Goal: Information Seeking & Learning: Learn about a topic

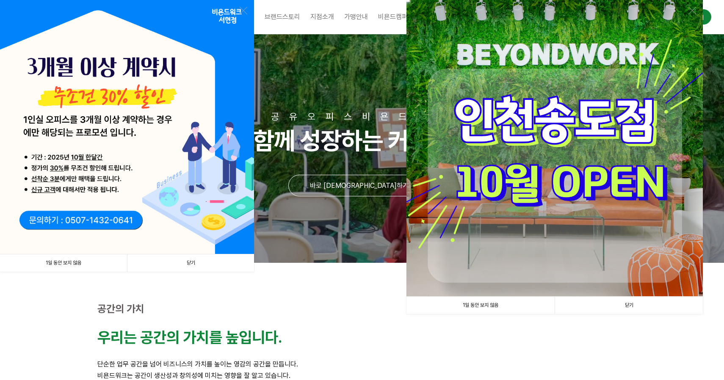
click at [226, 263] on link "닫기" at bounding box center [190, 262] width 127 height 17
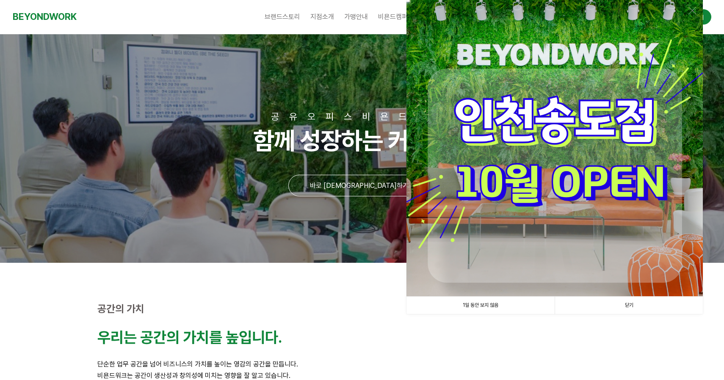
click at [496, 308] on link "1일 동안 보지 않음" at bounding box center [480, 305] width 148 height 17
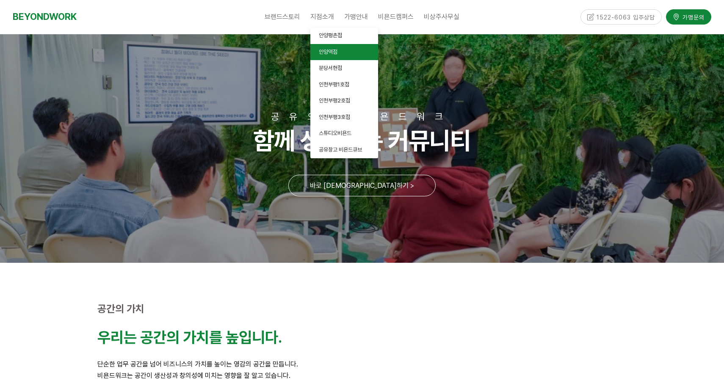
click at [337, 53] on span "안양역점" at bounding box center [328, 52] width 19 height 6
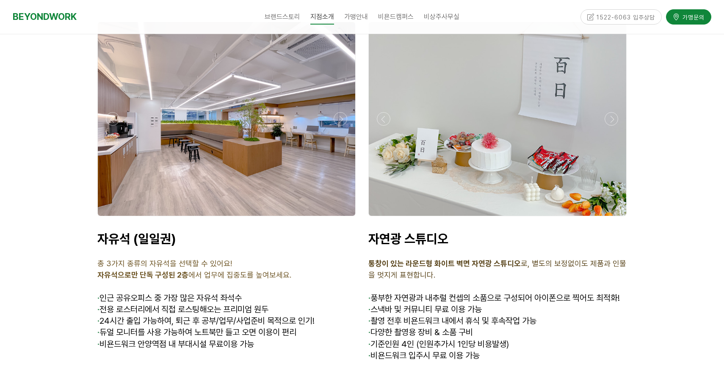
scroll to position [2760, 0]
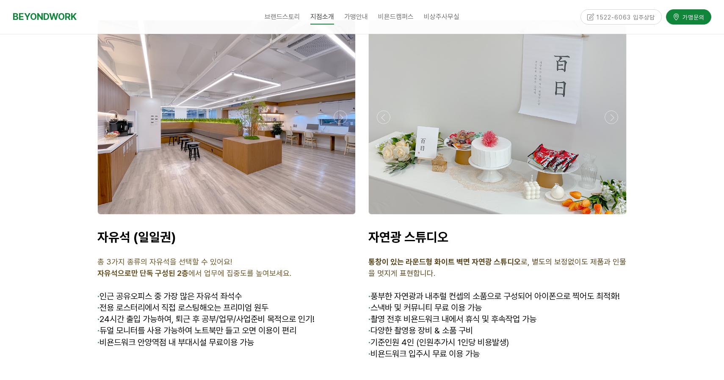
click at [172, 291] on span "인근 공유오피스 중 가장 많은 자유석 좌석수" at bounding box center [170, 296] width 142 height 10
click at [183, 325] on span "· 듀얼 모니터를 사용 가능하여 노트북만 들고 오면 이용이 편리" at bounding box center [196, 330] width 199 height 10
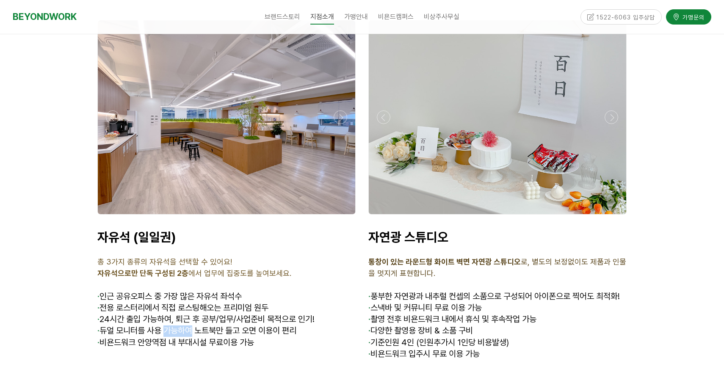
click at [183, 325] on span "· 듀얼 모니터를 사용 가능하여 노트북만 들고 오면 이용이 편리" at bounding box center [196, 330] width 199 height 10
click at [191, 337] on span "· 비욘드워크 안양역점 내 부대시설 무료이용 가능" at bounding box center [175, 342] width 157 height 10
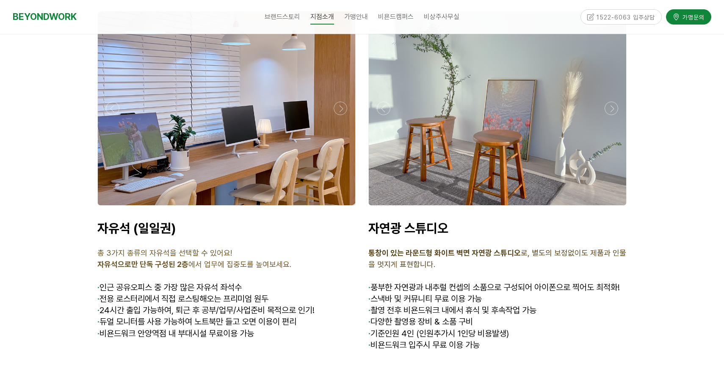
scroll to position [2769, 0]
click at [173, 294] on span "· 전용 로스터리에서 직접 로스팅해오는 프리미엄 원두" at bounding box center [182, 299] width 171 height 10
click at [168, 306] on span "24시간 출입 가능하여, 퇴근 후 공부/업무/사업준비 목적으로 인기!" at bounding box center [206, 311] width 215 height 10
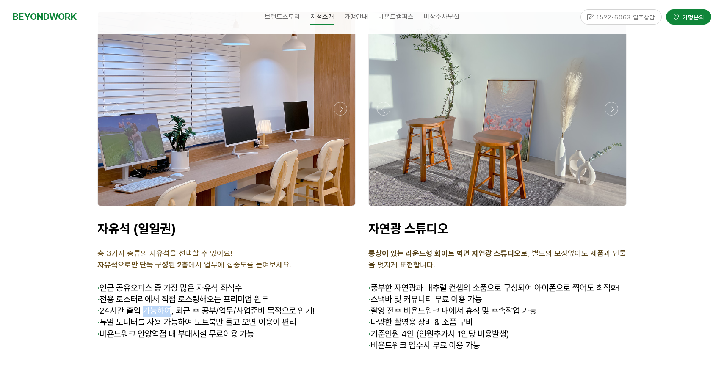
click at [168, 306] on span "24시간 출입 가능하여, 퇴근 후 공부/업무/사업준비 목적으로 인기!" at bounding box center [206, 311] width 215 height 10
click at [173, 317] on span "· 듀얼 모니터를 사용 가능하여 노트북만 들고 오면 이용이 편리" at bounding box center [196, 322] width 199 height 10
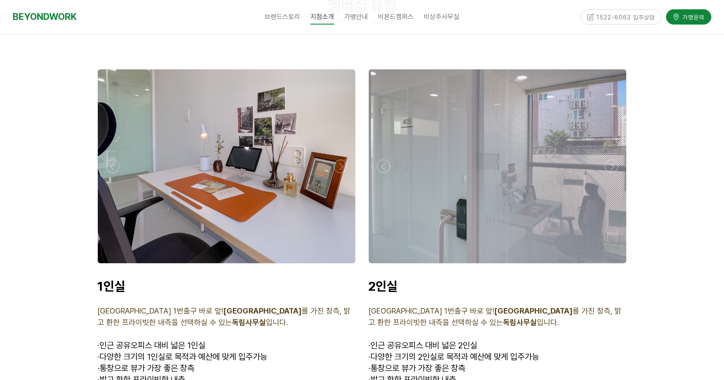
scroll to position [1907, 0]
